Goal: Entertainment & Leisure: Consume media (video, audio)

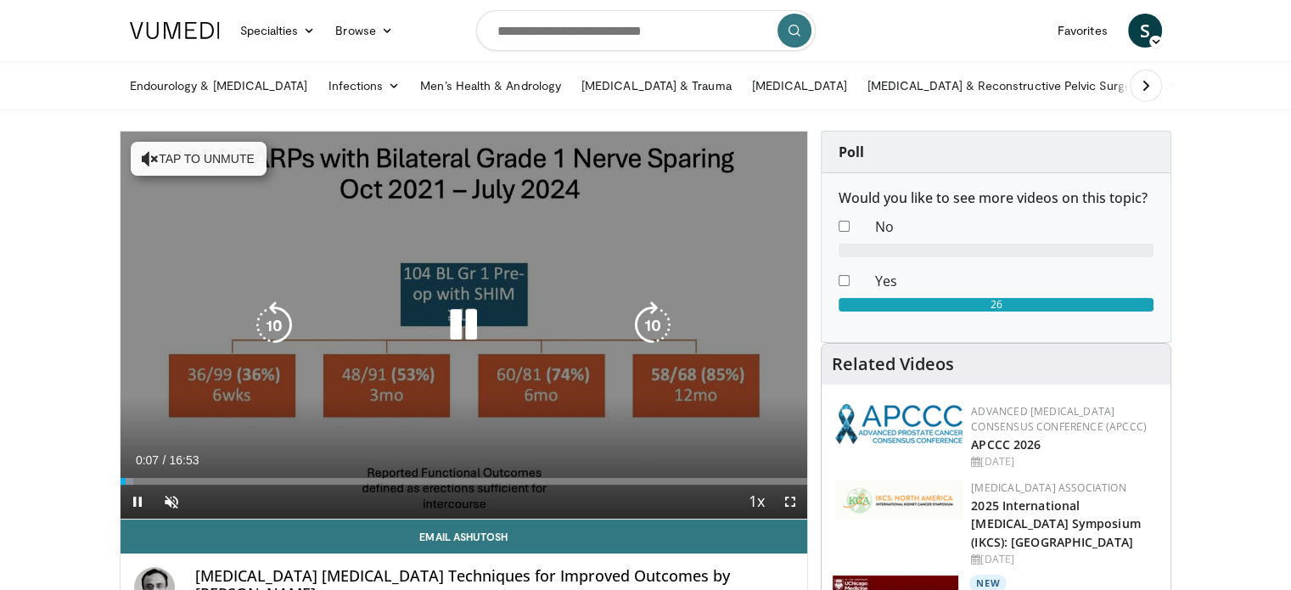
click at [212, 166] on button "Tap to unmute" at bounding box center [199, 159] width 136 height 34
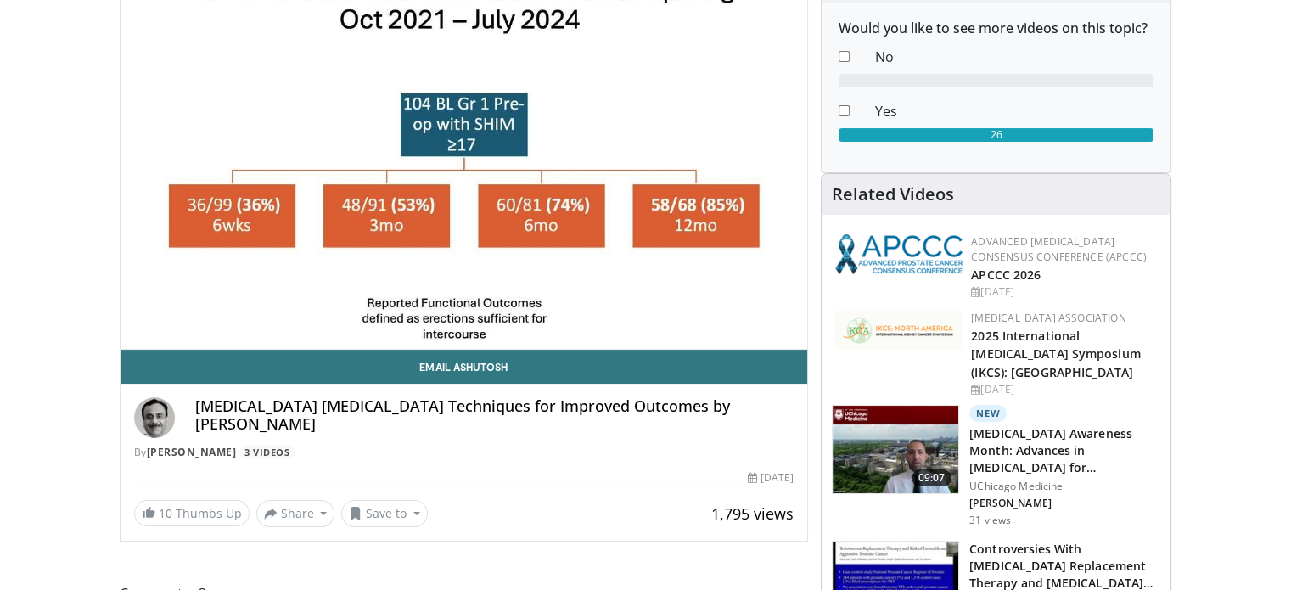
scroll to position [85, 0]
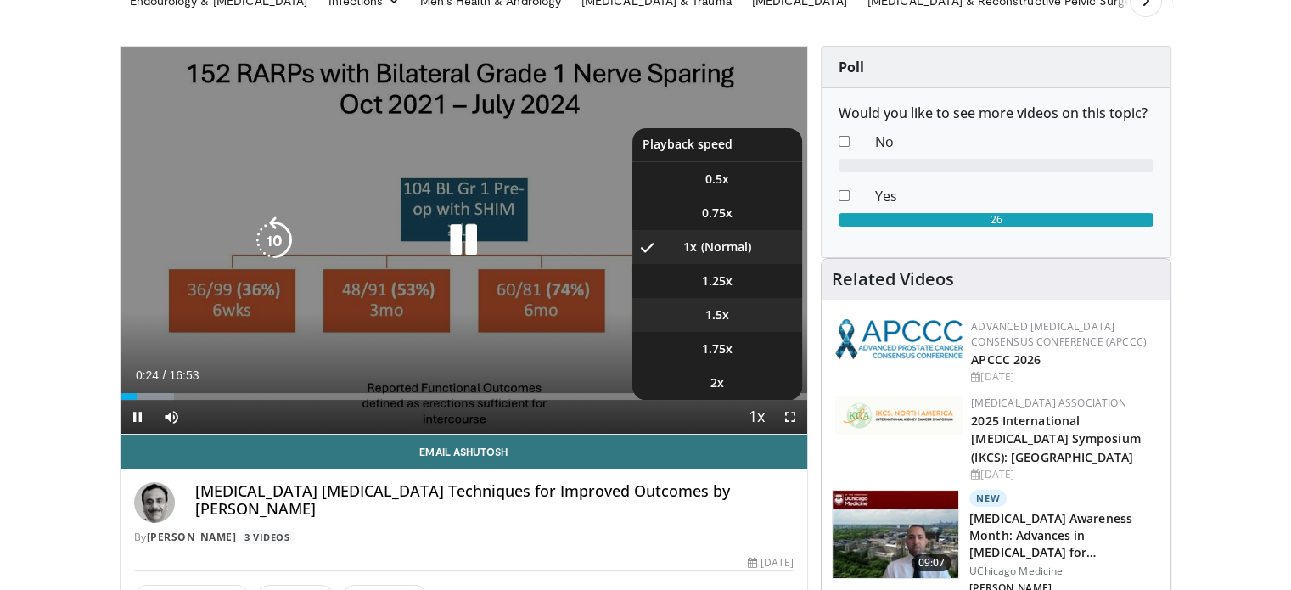
click at [766, 306] on li "1.5x" at bounding box center [717, 315] width 170 height 34
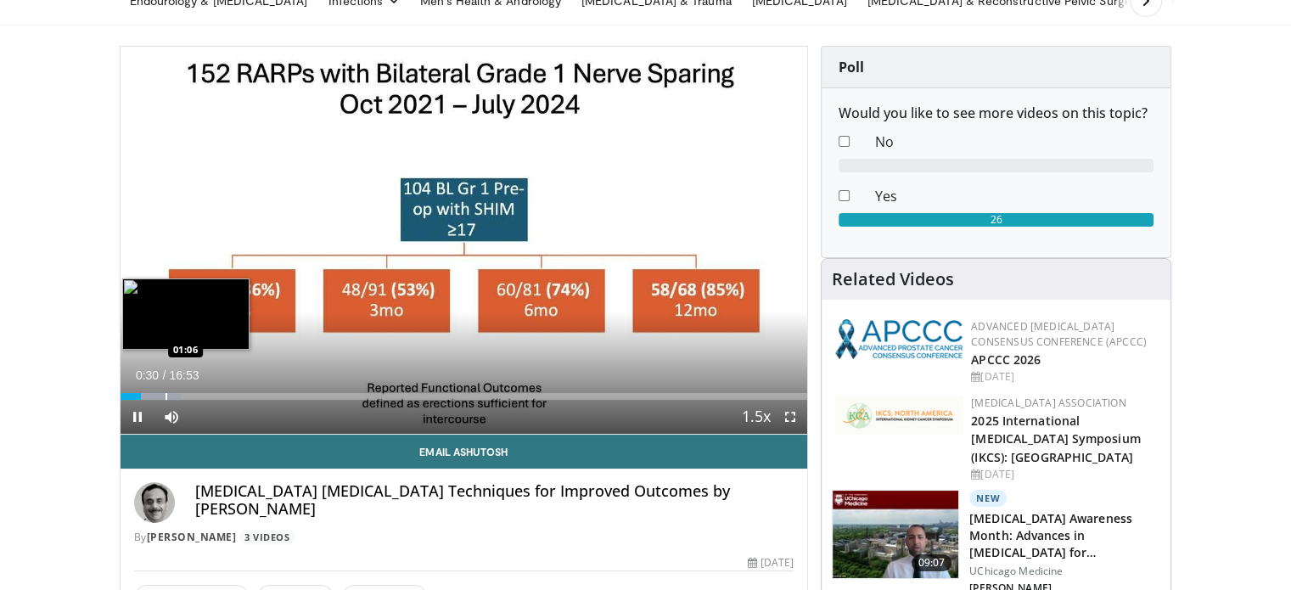
click at [166, 396] on div "Progress Bar" at bounding box center [167, 396] width 2 height 7
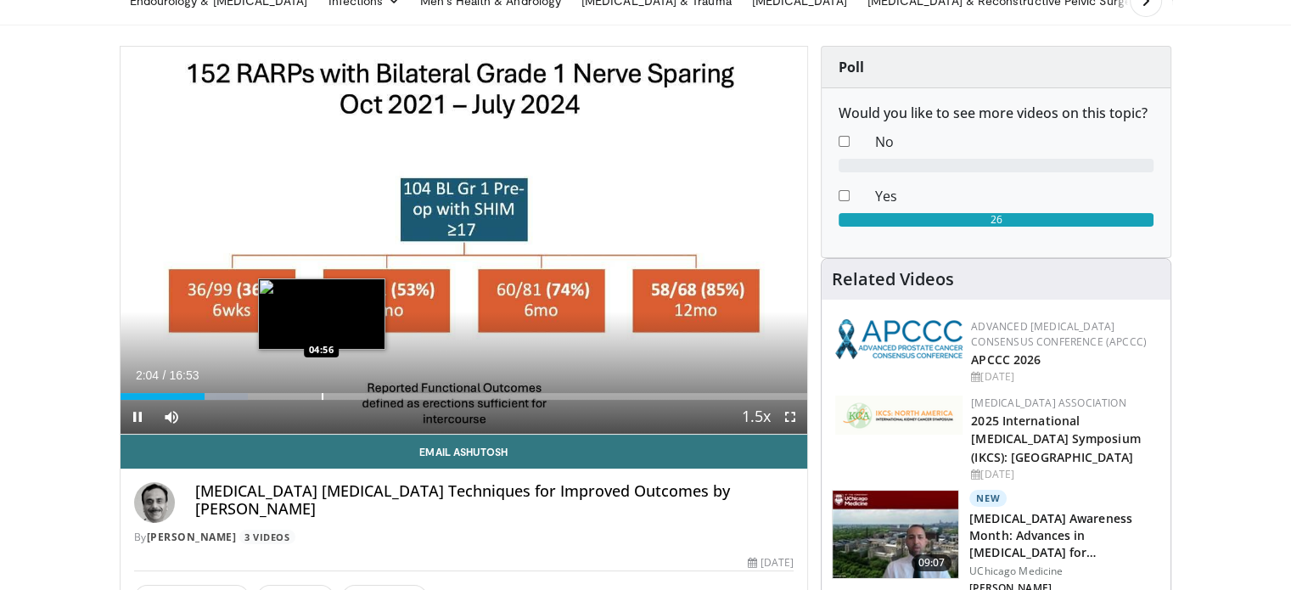
click at [321, 390] on div "Loaded : 18.59% 02:04 04:56" at bounding box center [464, 392] width 687 height 16
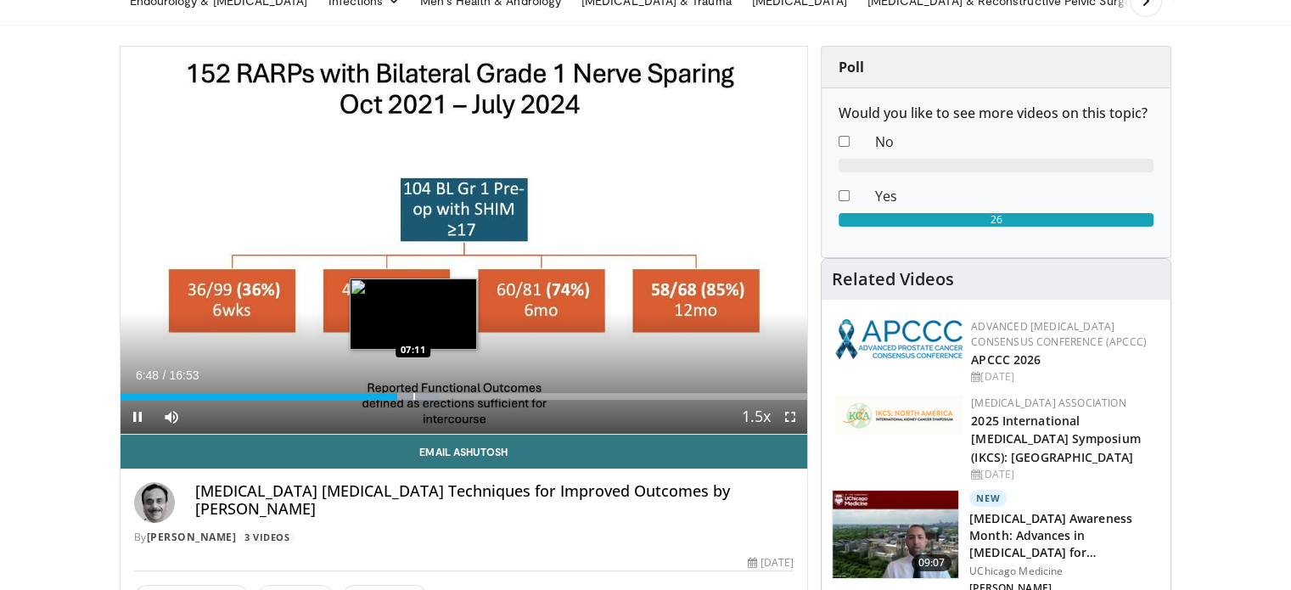
click at [412, 391] on div "Loaded : 46.36% 06:48 07:11" at bounding box center [464, 392] width 687 height 16
click at [432, 391] on div "Loaded : 46.36% 07:40 07:40" at bounding box center [464, 392] width 687 height 16
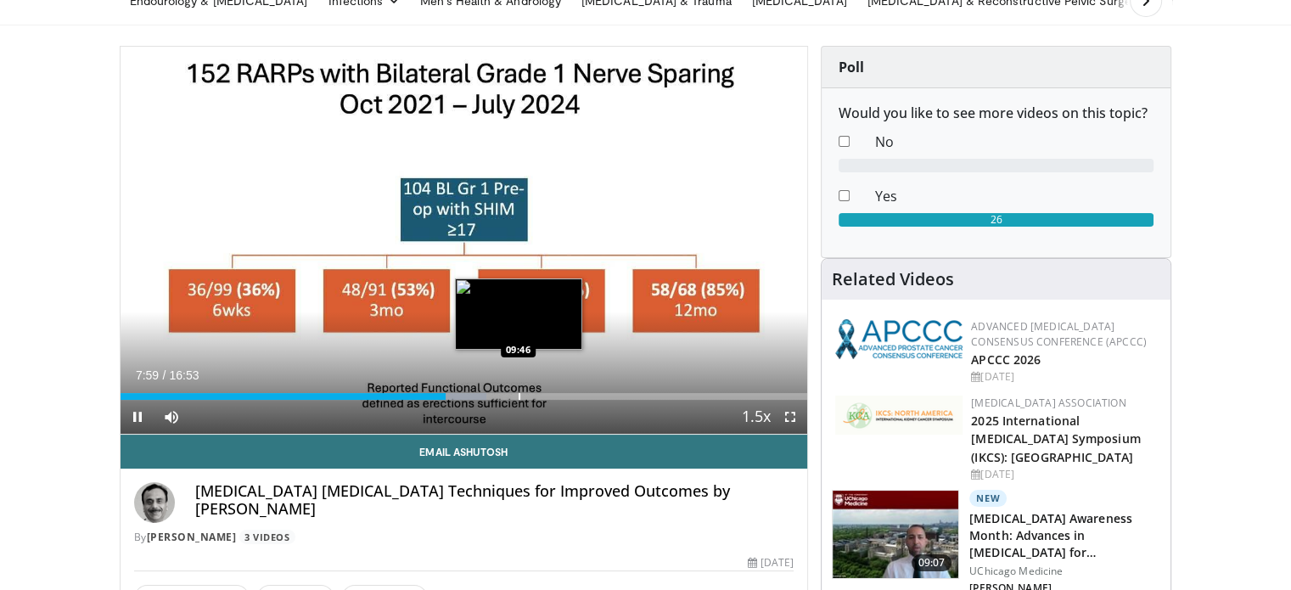
click at [516, 386] on div "Loaded : 53.27% 07:59 09:46" at bounding box center [464, 392] width 687 height 16
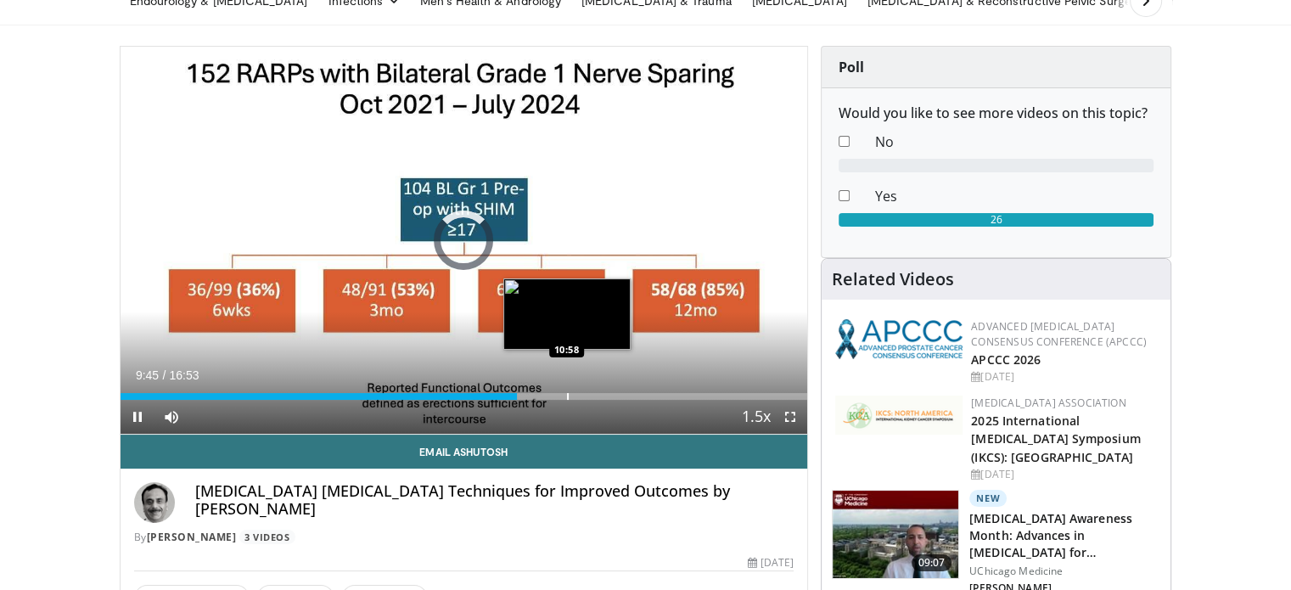
click at [567, 393] on div "Progress Bar" at bounding box center [568, 396] width 2 height 7
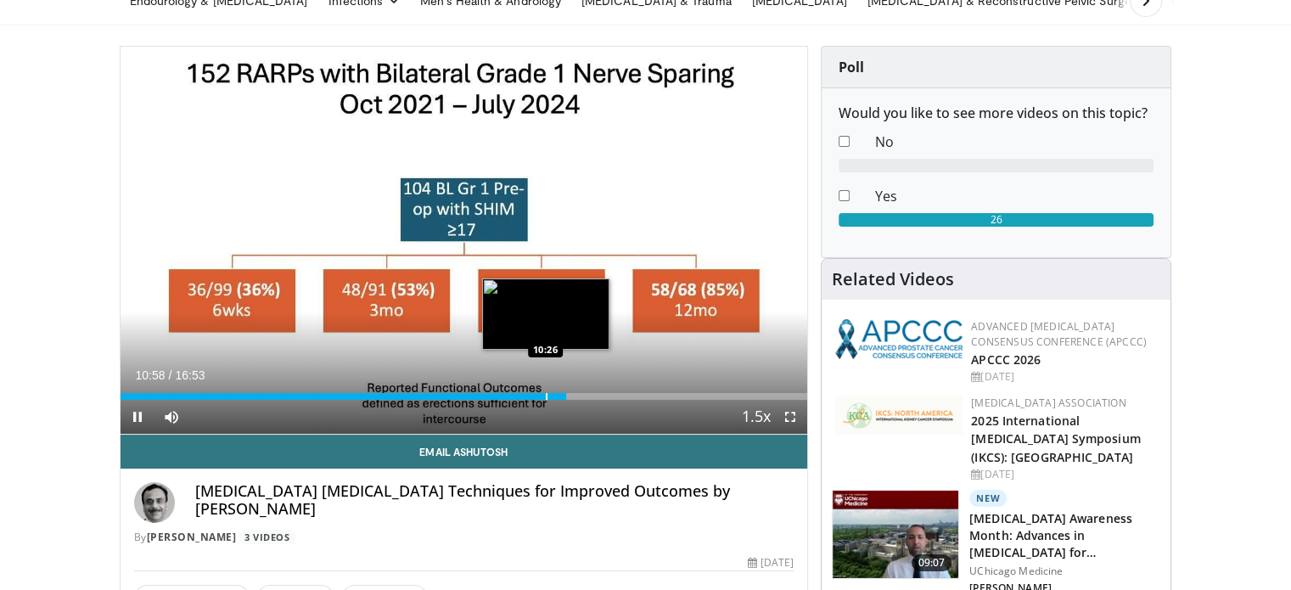
click at [546, 397] on div "Progress Bar" at bounding box center [547, 396] width 2 height 7
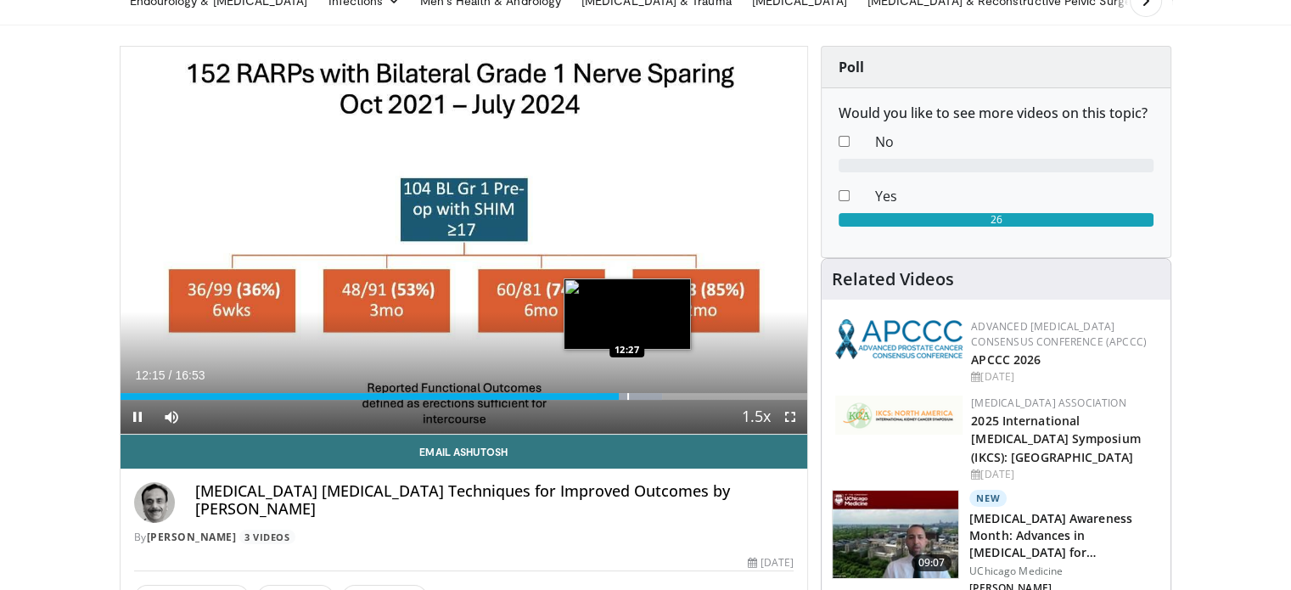
click at [626, 390] on div "Loaded : 78.92% 12:15 12:27" at bounding box center [464, 392] width 687 height 16
click at [639, 390] on div "Loaded : 78.92% 12:45 12:45" at bounding box center [464, 392] width 687 height 16
click at [631, 393] on div "Progress Bar" at bounding box center [632, 396] width 2 height 7
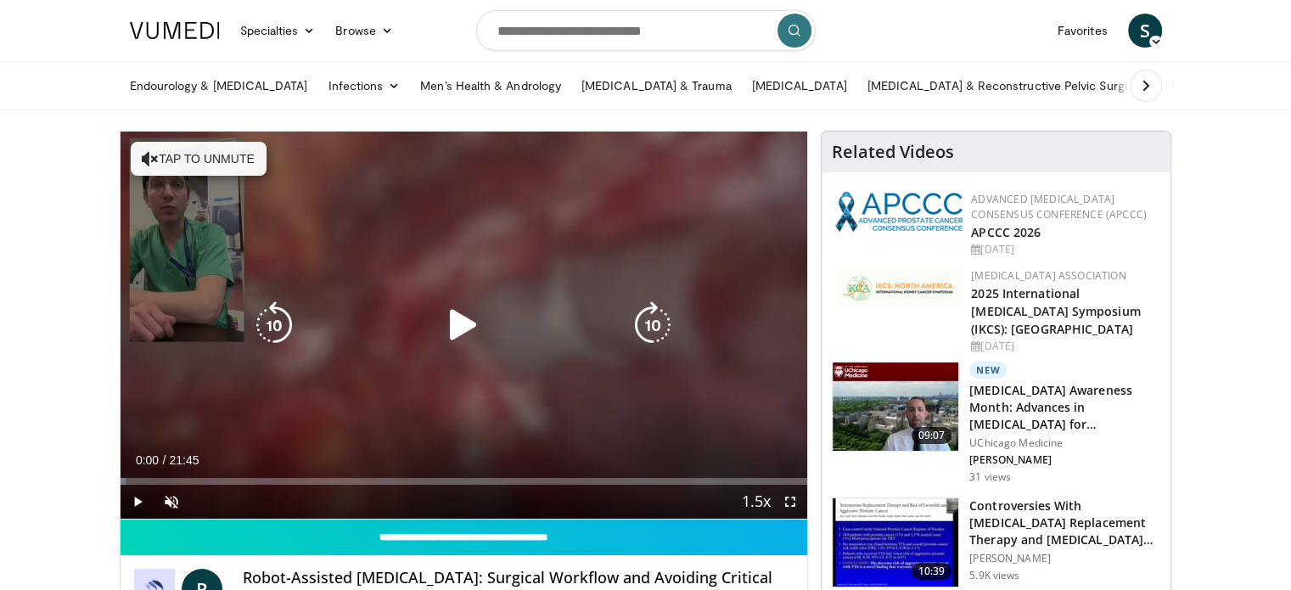
click at [231, 154] on button "Tap to unmute" at bounding box center [199, 159] width 136 height 34
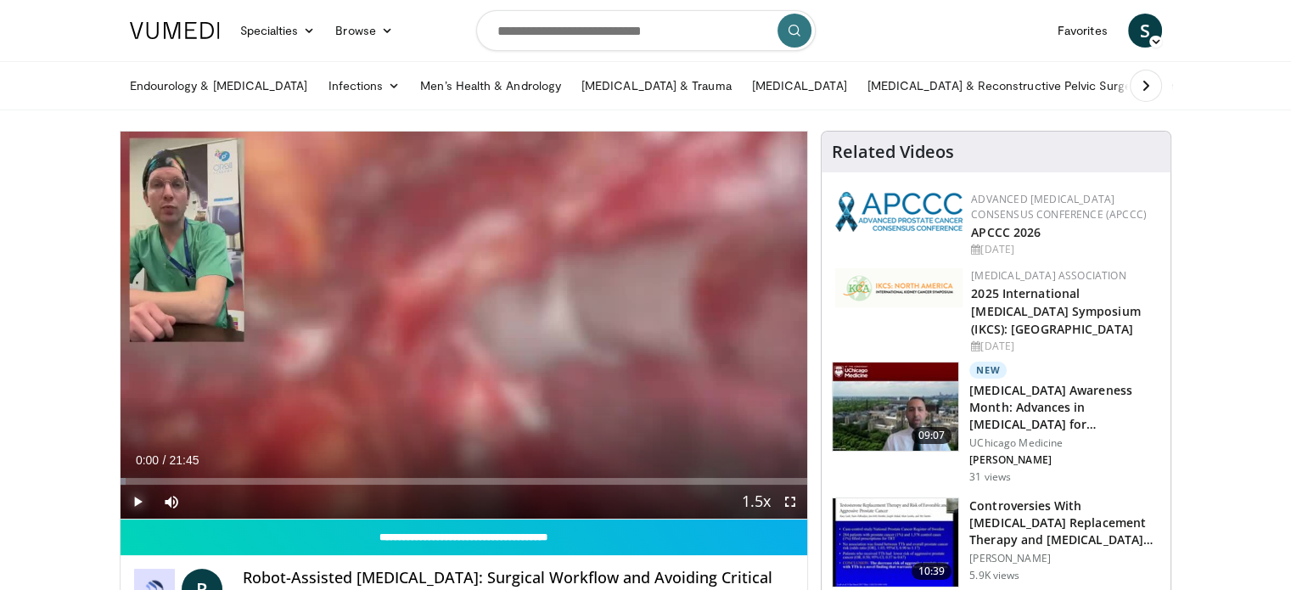
click at [129, 492] on span "Video Player" at bounding box center [138, 502] width 34 height 34
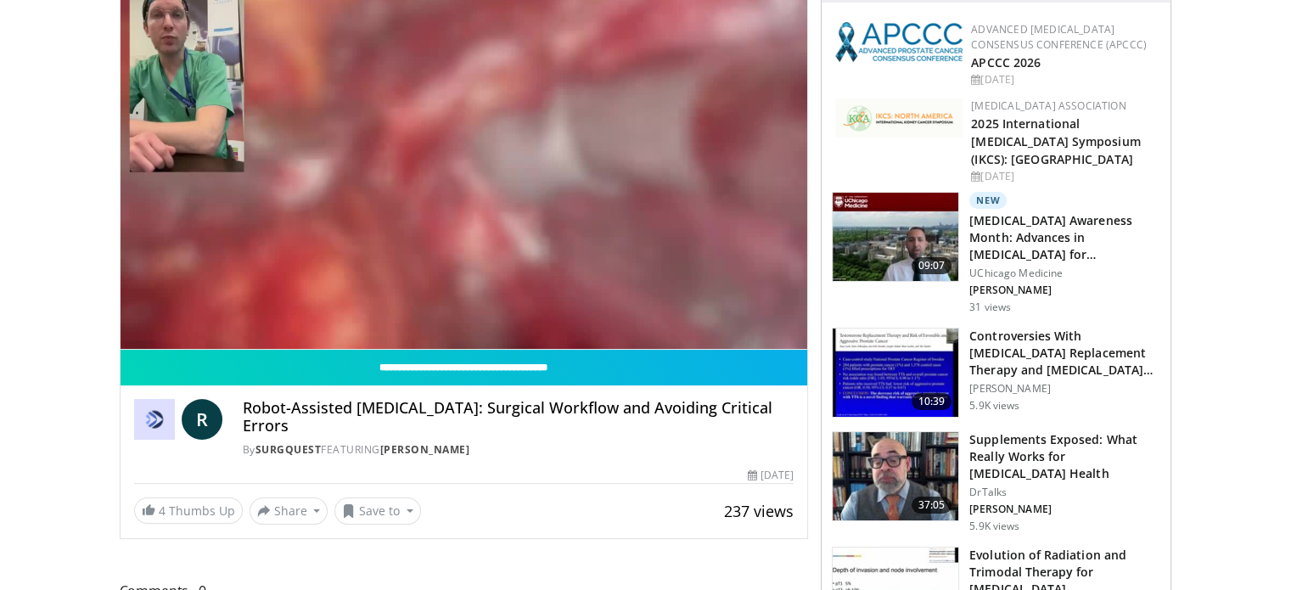
scroll to position [85, 0]
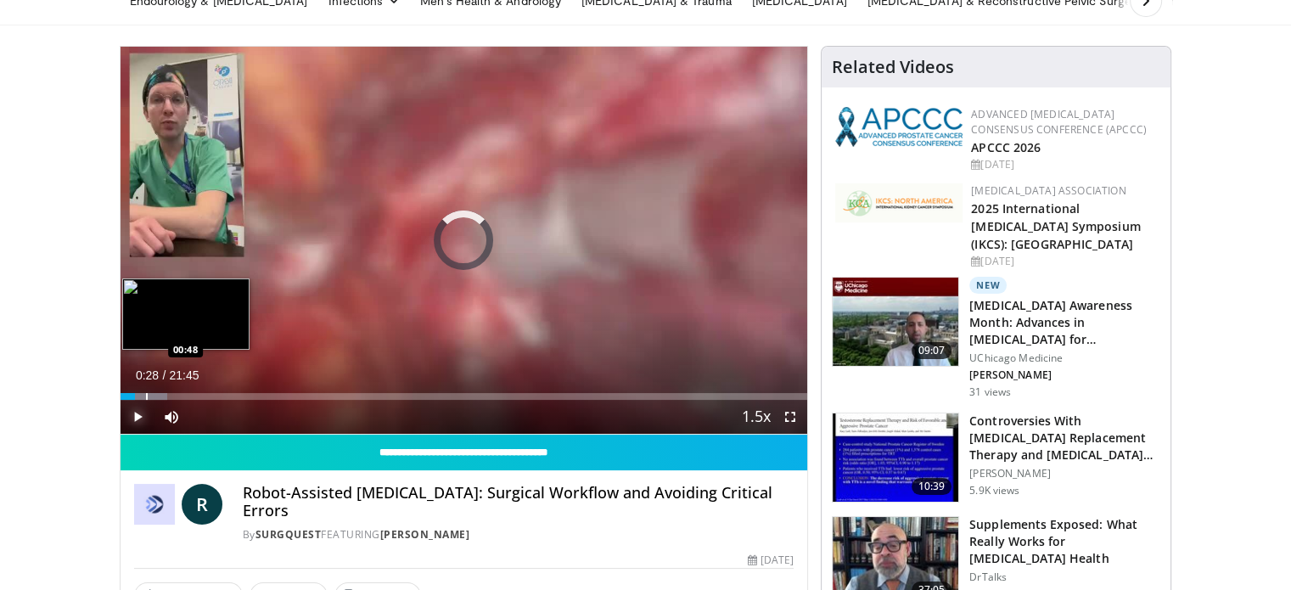
click at [146, 394] on div "Progress Bar" at bounding box center [147, 396] width 2 height 7
click at [167, 396] on div "Progress Bar" at bounding box center [168, 396] width 2 height 7
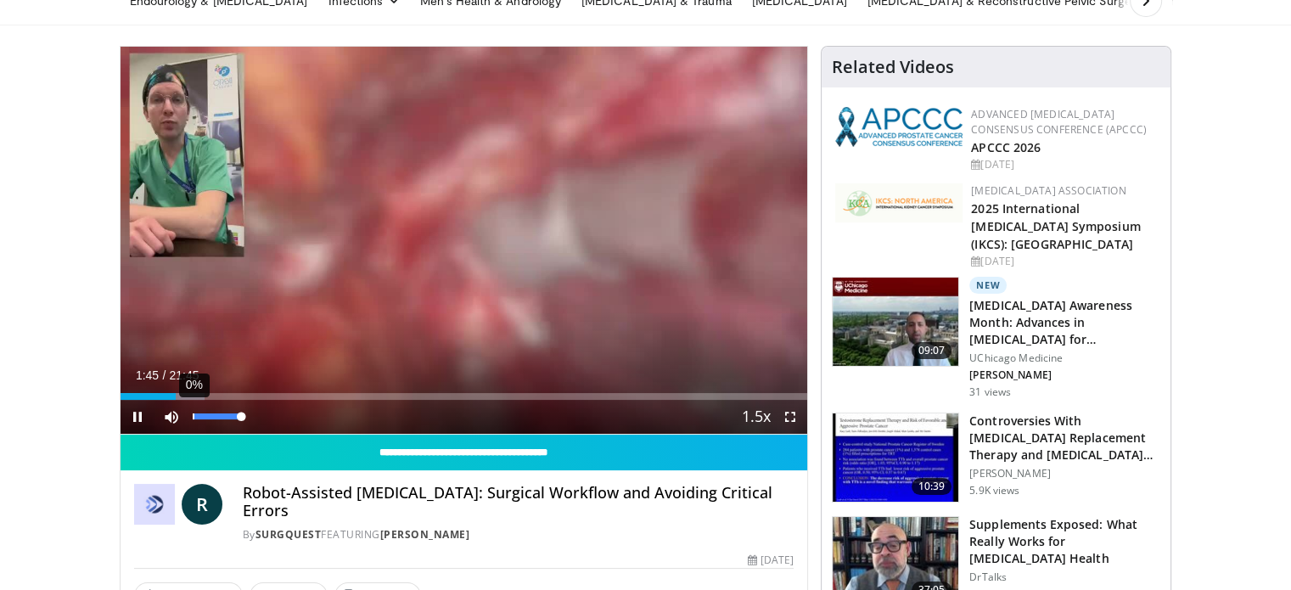
click at [188, 400] on div "0%" at bounding box center [217, 417] width 59 height 34
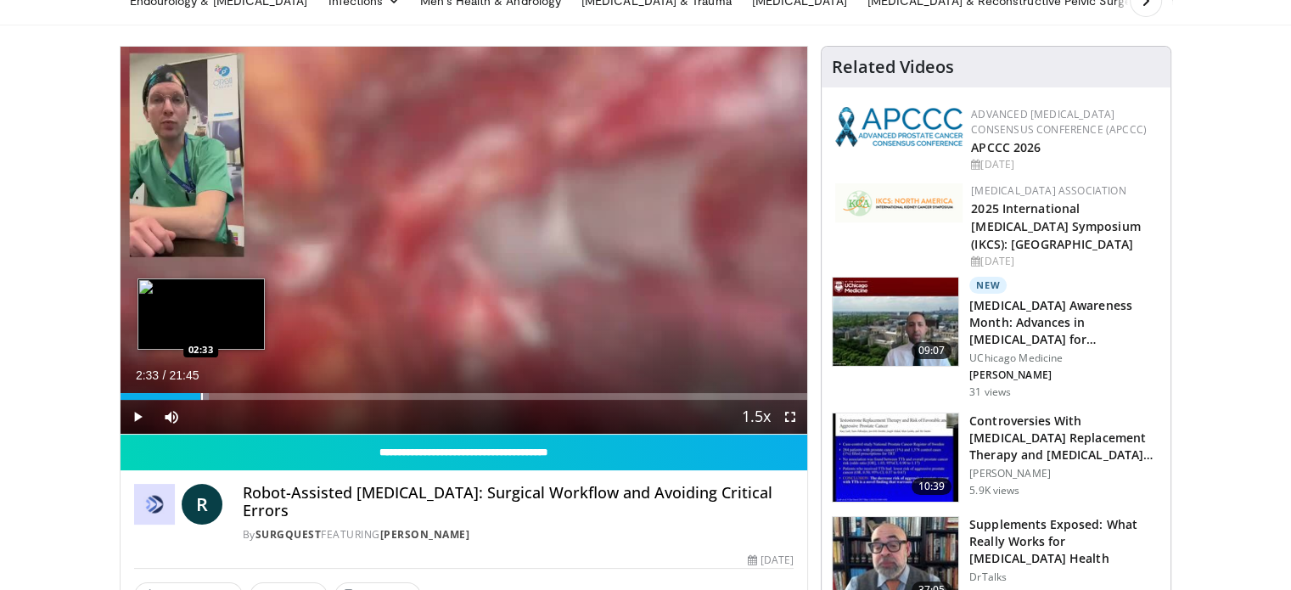
click at [201, 399] on div "Progress Bar" at bounding box center [202, 396] width 2 height 7
click at [199, 395] on div "Progress Bar" at bounding box center [200, 396] width 2 height 7
click at [165, 399] on div "Loaded : 0.00% 01:25 01:30" at bounding box center [464, 396] width 687 height 7
